Goal: Complete application form: Complete application form

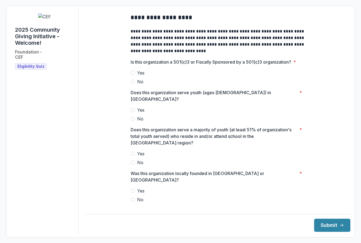
click at [131, 75] on span at bounding box center [133, 73] width 4 height 4
click at [131, 108] on span at bounding box center [133, 110] width 4 height 4
click at [132, 151] on span at bounding box center [133, 153] width 4 height 4
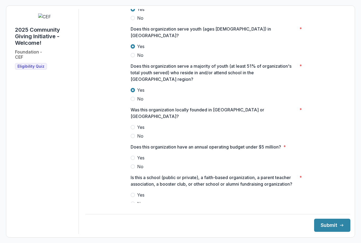
scroll to position [63, 0]
click at [131, 125] on span at bounding box center [133, 127] width 4 height 4
click at [131, 155] on label "Yes" at bounding box center [218, 158] width 175 height 7
click at [135, 200] on label "No" at bounding box center [218, 203] width 175 height 7
click at [320, 222] on button "Submit" at bounding box center [332, 224] width 36 height 13
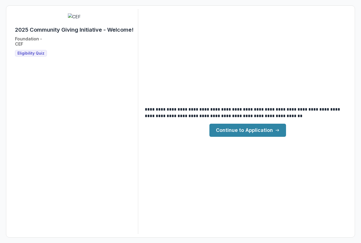
click at [247, 131] on link "Continue to Application" at bounding box center [247, 130] width 77 height 13
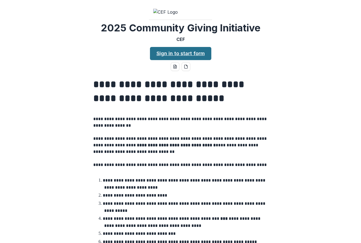
click at [181, 60] on link "Sign in to start form" at bounding box center [180, 53] width 61 height 13
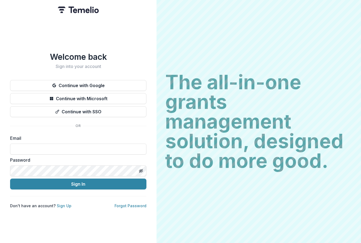
type input "**********"
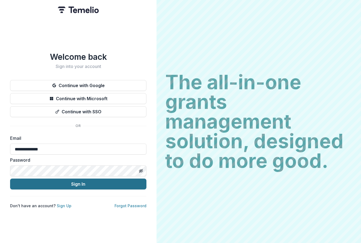
click at [63, 182] on button "Sign In" at bounding box center [78, 183] width 136 height 11
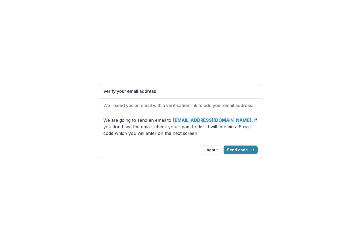
click at [240, 145] on div "Logout Send code" at bounding box center [180, 150] width 163 height 18
click at [241, 152] on button "Send code" at bounding box center [241, 149] width 34 height 9
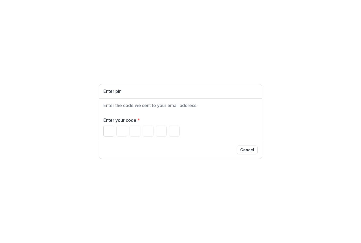
click at [106, 133] on input "Please enter your pin code" at bounding box center [108, 130] width 11 height 11
type input "*"
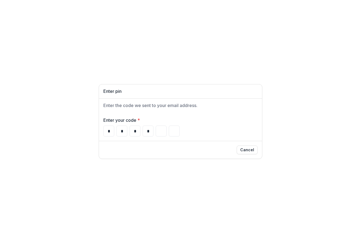
type input "*"
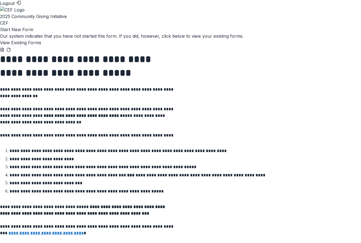
click at [41, 46] on button "View Existing Forms" at bounding box center [20, 42] width 41 height 7
click at [33, 33] on button "Start New Form" at bounding box center [16, 29] width 33 height 7
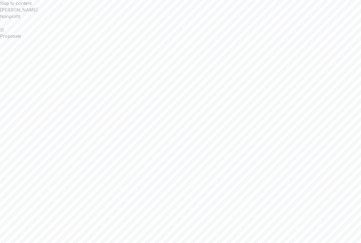
scroll to position [1480, 0]
